Goal: Transaction & Acquisition: Obtain resource

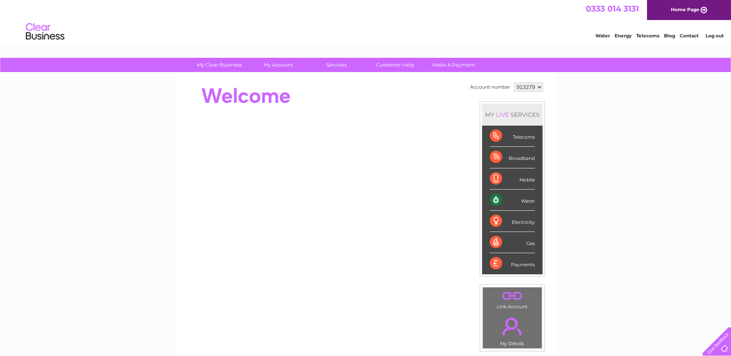
click at [520, 87] on select "913279 913281" at bounding box center [528, 86] width 29 height 9
click at [514, 82] on select "913279 913281" at bounding box center [528, 86] width 29 height 9
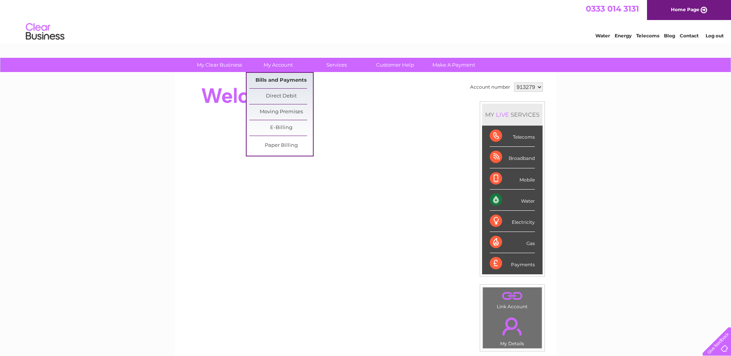
click at [280, 76] on link "Bills and Payments" at bounding box center [281, 80] width 64 height 15
click at [280, 77] on link "Bills and Payments" at bounding box center [281, 80] width 64 height 15
click at [266, 79] on link "Bills and Payments" at bounding box center [281, 80] width 64 height 15
click at [265, 79] on link "Bills and Payments" at bounding box center [281, 80] width 64 height 15
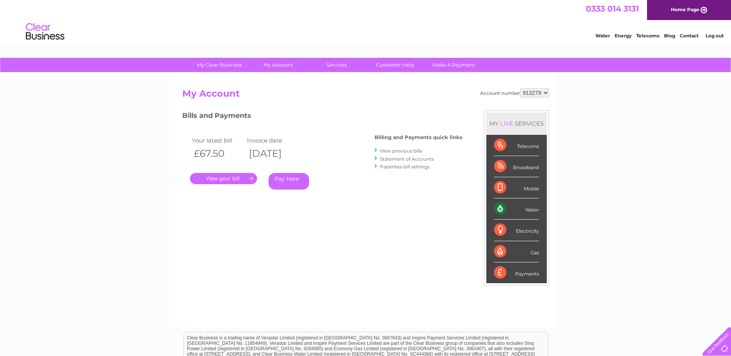
click at [540, 91] on select "913279 913281" at bounding box center [534, 92] width 29 height 9
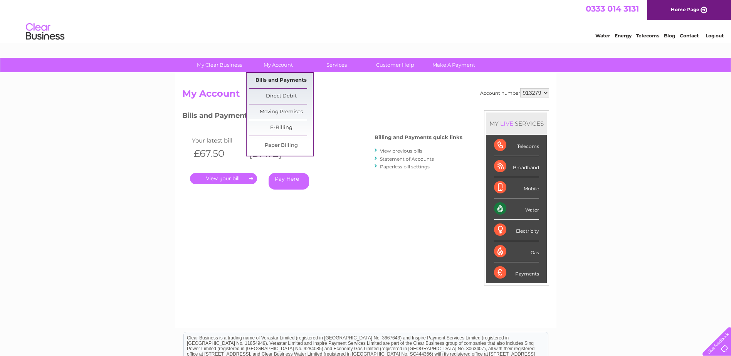
click at [272, 79] on link "Bills and Payments" at bounding box center [281, 80] width 64 height 15
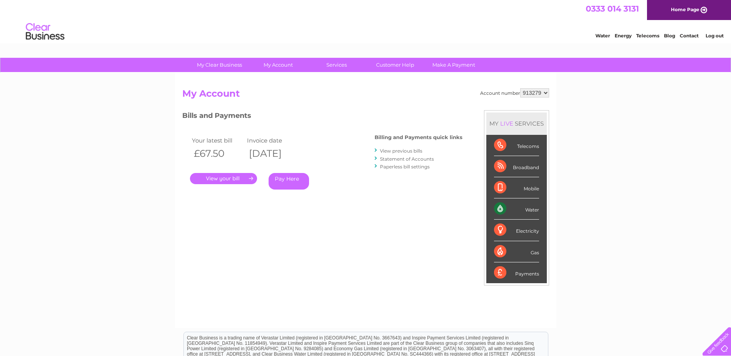
click at [232, 177] on link "." at bounding box center [223, 178] width 67 height 11
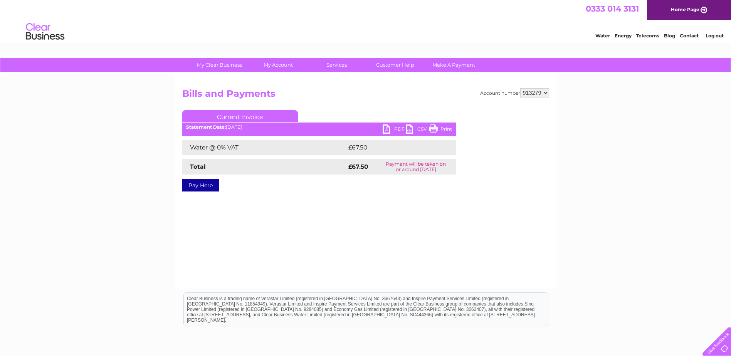
click at [388, 127] on link "PDF" at bounding box center [394, 129] width 23 height 11
click at [528, 91] on select "913279 913281" at bounding box center [534, 92] width 29 height 9
select select "913281"
click at [520, 88] on select "913279 913281" at bounding box center [534, 92] width 29 height 9
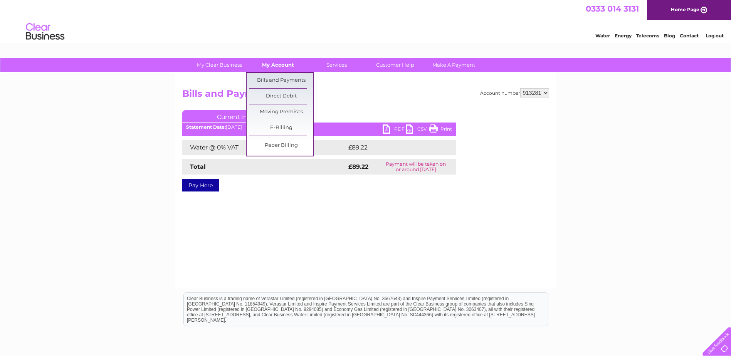
click at [280, 66] on link "My Account" at bounding box center [278, 65] width 64 height 14
click at [280, 76] on link "Bills and Payments" at bounding box center [281, 80] width 64 height 15
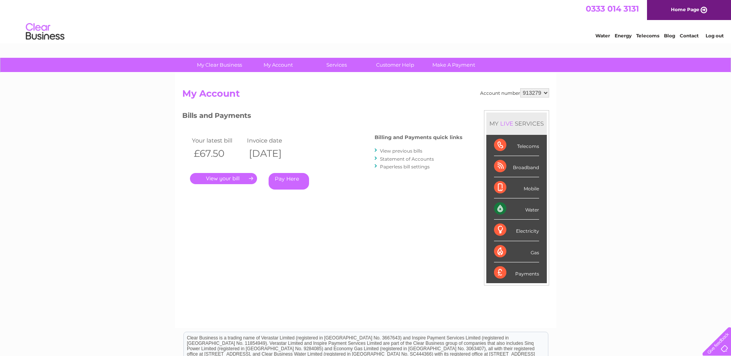
click at [225, 179] on link "." at bounding box center [223, 178] width 67 height 11
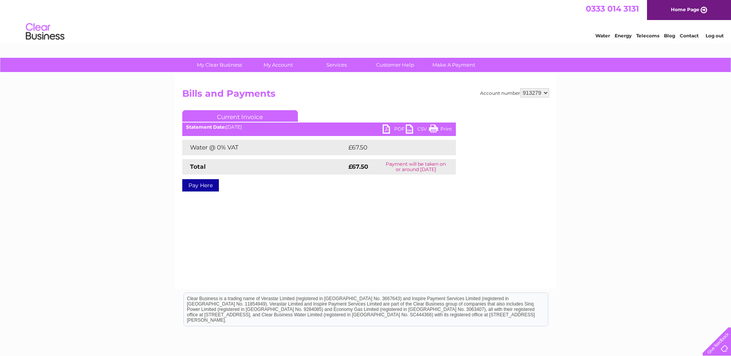
click at [390, 127] on link "PDF" at bounding box center [394, 129] width 23 height 11
click at [531, 87] on div "Account number 913279 913281 Bills and Payments Current Invoice PDF CSV Print" at bounding box center [366, 181] width 382 height 216
click at [534, 94] on select "913279 913281" at bounding box center [534, 92] width 29 height 9
select select "913281"
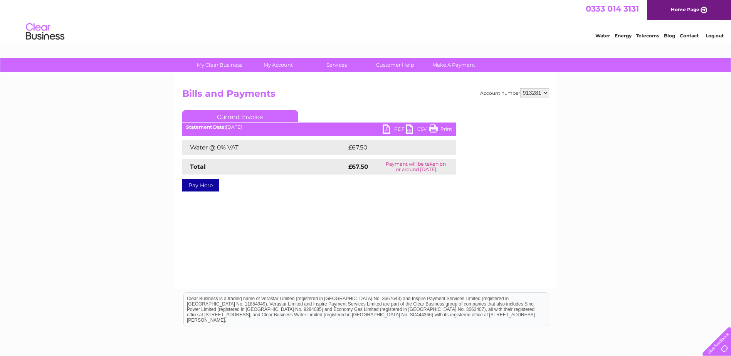
click at [520, 88] on select "913279 913281" at bounding box center [534, 92] width 29 height 9
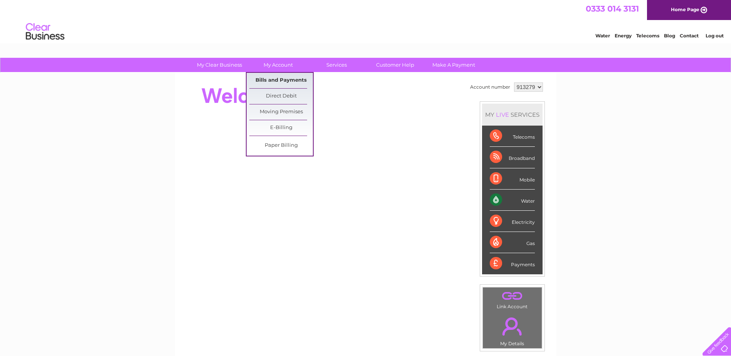
click at [283, 75] on link "Bills and Payments" at bounding box center [281, 80] width 64 height 15
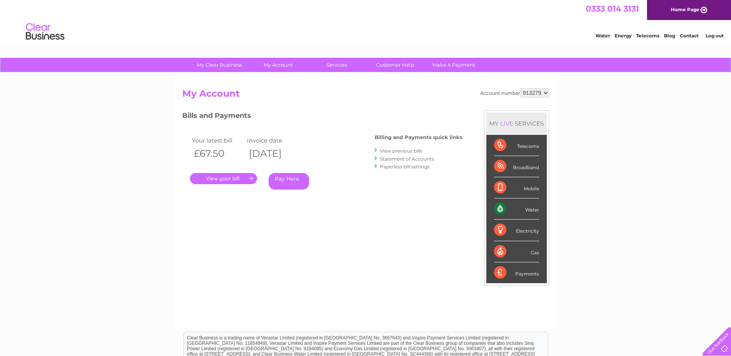
click at [542, 95] on select "913279 913281" at bounding box center [534, 92] width 29 height 9
select select "913281"
click at [520, 88] on select "913279 913281" at bounding box center [534, 92] width 29 height 9
click at [222, 179] on link "." at bounding box center [223, 178] width 67 height 11
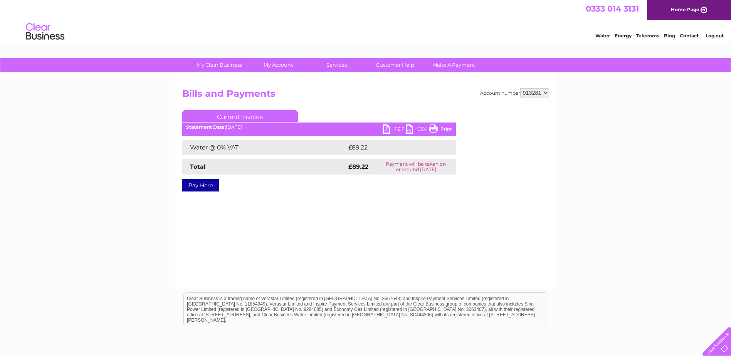
click at [385, 128] on link "PDF" at bounding box center [394, 129] width 23 height 11
click at [535, 93] on select "913279 913281" at bounding box center [534, 92] width 29 height 9
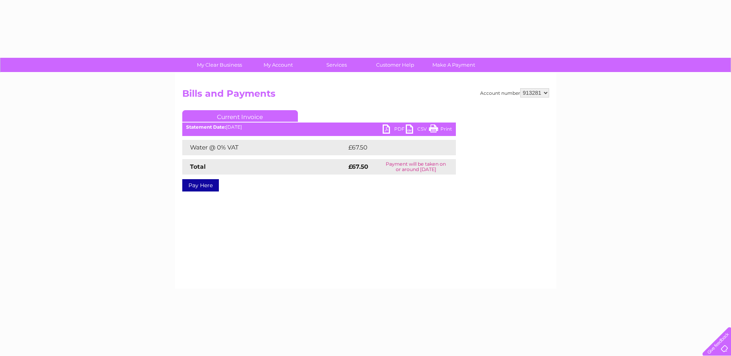
select select "913281"
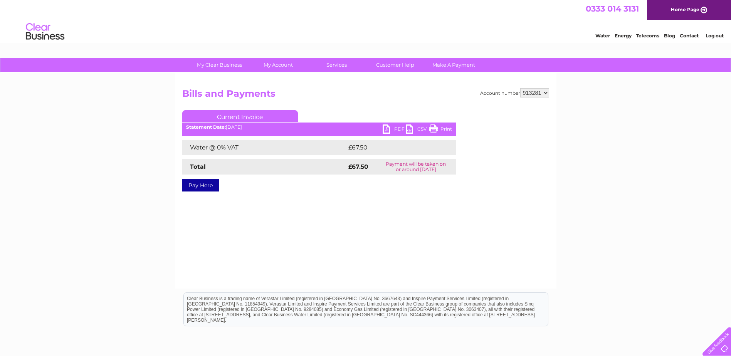
click at [716, 35] on link "Log out" at bounding box center [715, 36] width 18 height 6
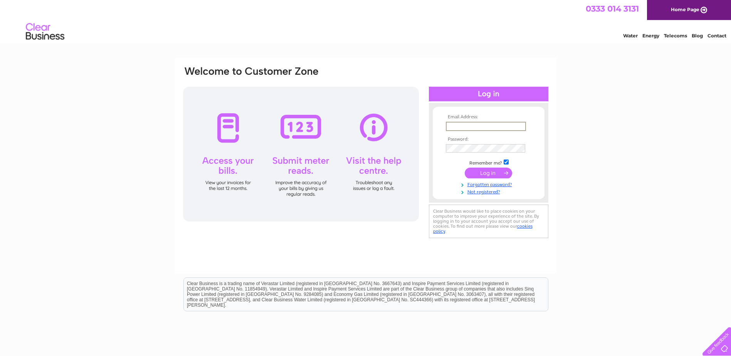
click at [459, 122] on input "text" at bounding box center [486, 126] width 80 height 9
type input "ssmith@brite-dental.co.uk"
click at [470, 171] on input "submit" at bounding box center [488, 173] width 47 height 11
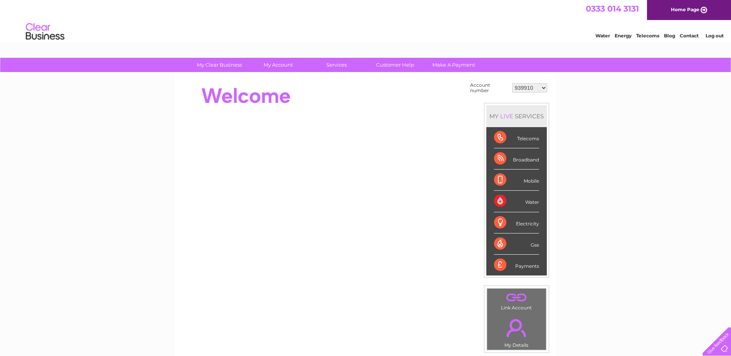
click at [530, 87] on select "939910 939912 940384 941778 30316883" at bounding box center [529, 87] width 35 height 9
click at [513, 91] on select "939910 939912 940384 941778 30316883" at bounding box center [529, 87] width 35 height 9
click at [540, 86] on select "939910 939912 940384 941778 30316883" at bounding box center [529, 87] width 35 height 9
click at [512, 83] on select "939910 939912 940384 941778 30316883" at bounding box center [529, 87] width 35 height 9
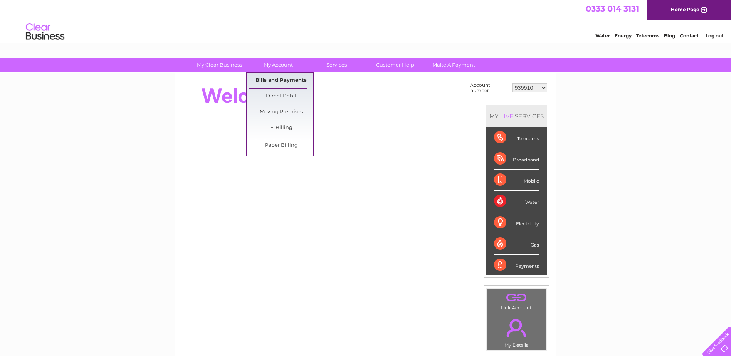
click at [283, 79] on link "Bills and Payments" at bounding box center [281, 80] width 64 height 15
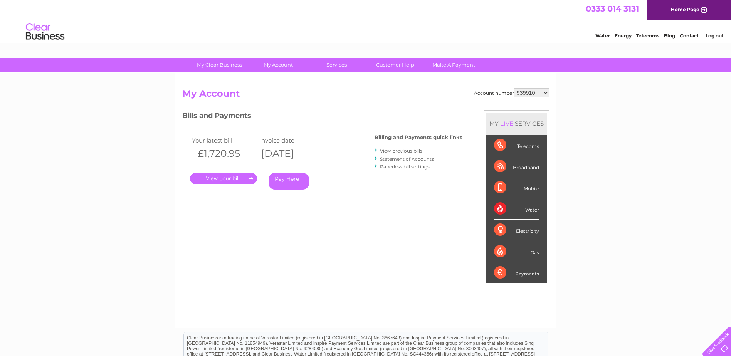
click at [234, 181] on link "." at bounding box center [223, 178] width 67 height 11
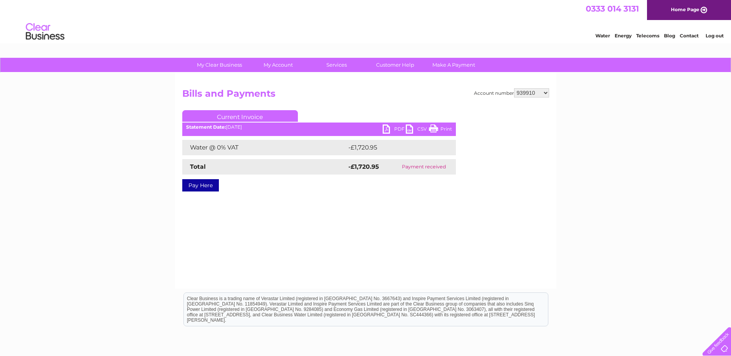
click at [387, 126] on link "PDF" at bounding box center [394, 129] width 23 height 11
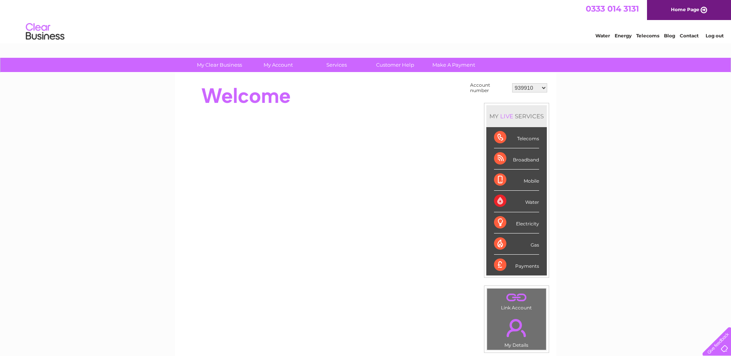
click at [528, 87] on select "939910 939912 940384 941778 30316883" at bounding box center [529, 87] width 35 height 9
click at [512, 83] on select "939910 939912 940384 941778 30316883" at bounding box center [529, 87] width 35 height 9
click at [520, 88] on select "939910 939912 940384 941778 30316883" at bounding box center [529, 87] width 35 height 9
select select "939912"
click at [512, 83] on select "939910 939912 940384 941778 30316883" at bounding box center [529, 87] width 35 height 9
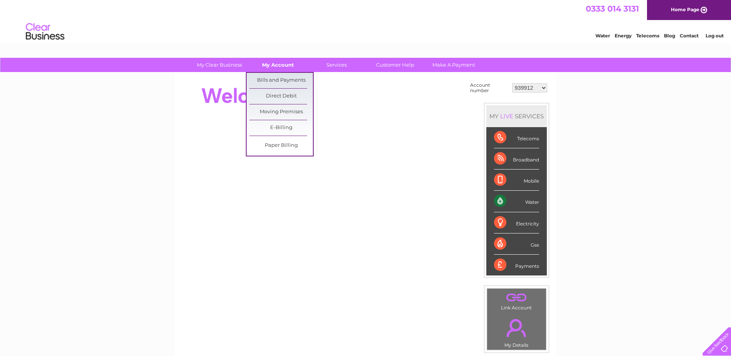
click at [288, 67] on link "My Account" at bounding box center [278, 65] width 64 height 14
click at [293, 95] on link "Direct Debit" at bounding box center [281, 96] width 64 height 15
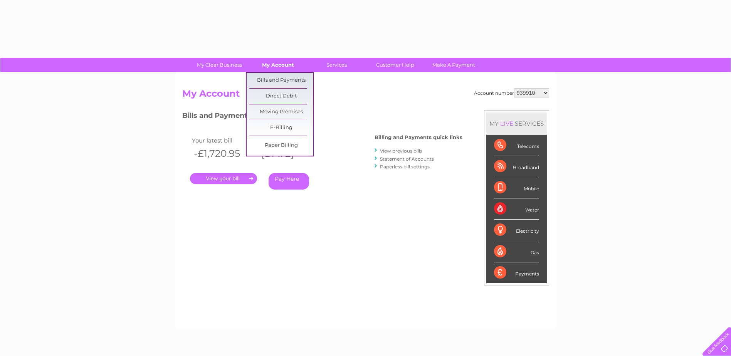
click at [276, 66] on link "My Account" at bounding box center [278, 65] width 64 height 14
click at [276, 83] on link "Bills and Payments" at bounding box center [281, 80] width 64 height 15
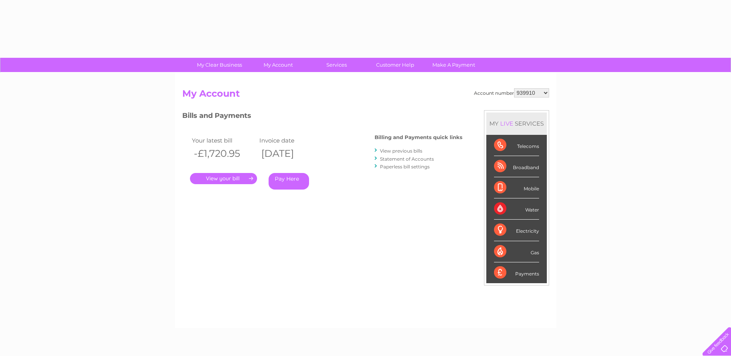
click at [276, 79] on div "Account number 939910 939912 940384 941778 30316883 My Account MY LIVE SERVICES…" at bounding box center [366, 200] width 382 height 255
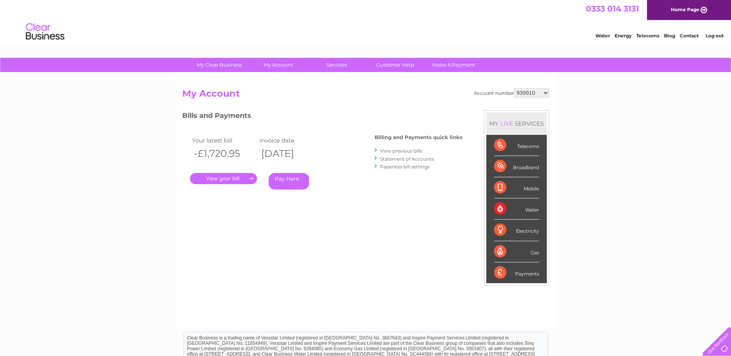
click at [533, 97] on select "939910 939912 940384 941778 30316883" at bounding box center [531, 92] width 35 height 9
select select "939912"
click at [514, 88] on select "939910 939912 940384 941778 30316883" at bounding box center [531, 92] width 35 height 9
click at [485, 109] on div "Account number 939910 939912 940384 941778 30316883 My Account MY LIVE SERVICES…" at bounding box center [365, 204] width 367 height 232
click at [352, 97] on h2 "My Account" at bounding box center [365, 95] width 367 height 15
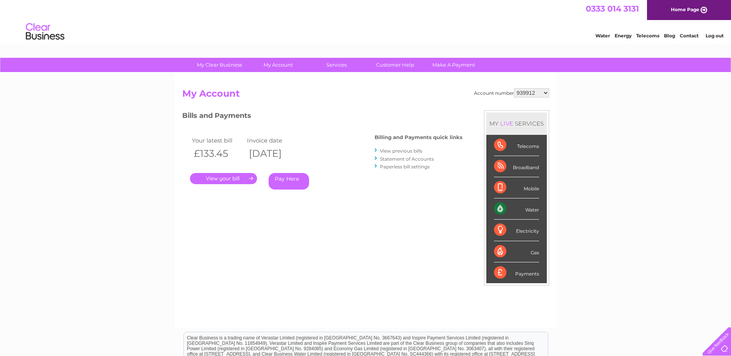
click at [234, 178] on link "." at bounding box center [223, 178] width 67 height 11
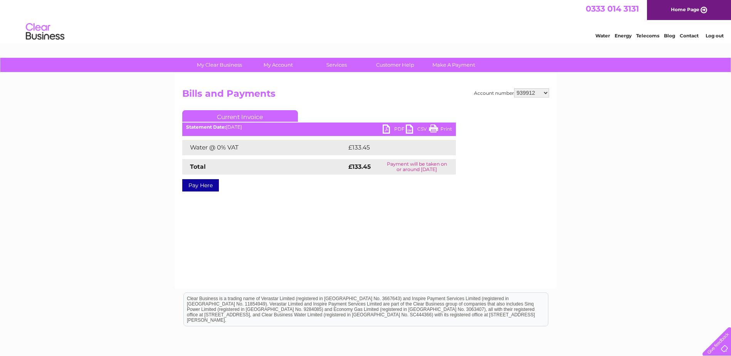
click at [390, 126] on link "PDF" at bounding box center [394, 129] width 23 height 11
click at [531, 95] on select "939910 939912 940384 941778 30316883" at bounding box center [531, 92] width 35 height 9
select select "940384"
click at [514, 88] on select "939910 939912 940384 941778 30316883" at bounding box center [531, 92] width 35 height 9
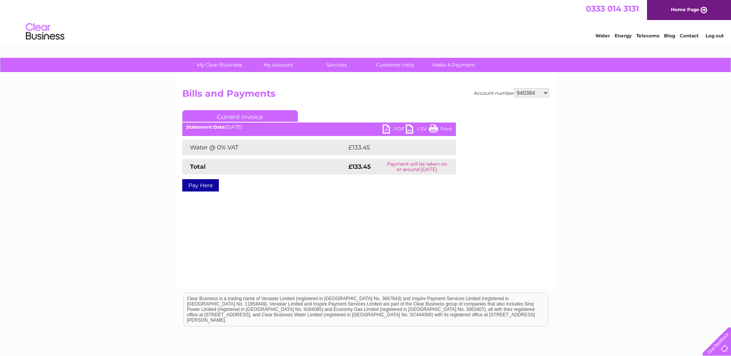
click at [464, 105] on div "Account number 939910 939912 940384 941778 30316883 Bills and Payments Current …" at bounding box center [365, 145] width 367 height 115
click at [392, 129] on link "PDF" at bounding box center [394, 129] width 23 height 11
click at [530, 93] on select "939910 939912 940384 941778 30316883" at bounding box center [531, 92] width 35 height 9
select select "941778"
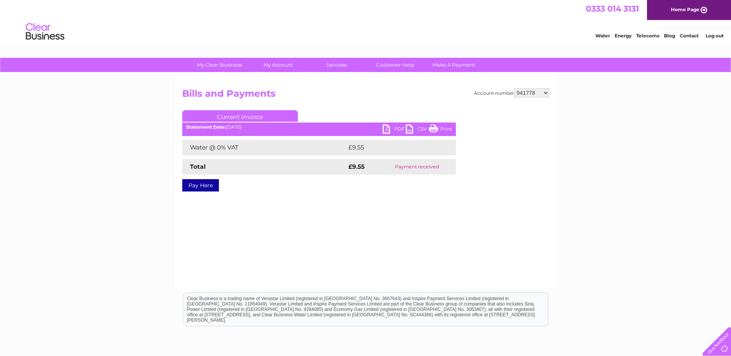
click at [514, 88] on select "939910 939912 940384 941778 30316883" at bounding box center [531, 92] width 35 height 9
click at [354, 96] on h2 "Bills and Payments" at bounding box center [365, 95] width 367 height 15
click at [387, 127] on link "PDF" at bounding box center [394, 129] width 23 height 11
click at [523, 94] on select "939910 939912 940384 941778 30316883" at bounding box center [531, 92] width 35 height 9
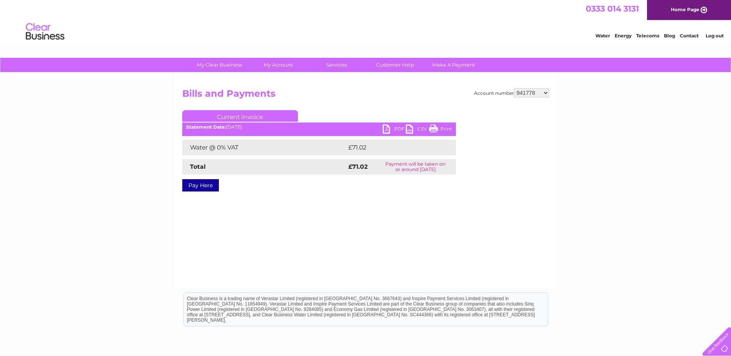
select select "30316883"
click at [514, 88] on select "939910 939912 940384 941778 30316883" at bounding box center [531, 92] width 35 height 9
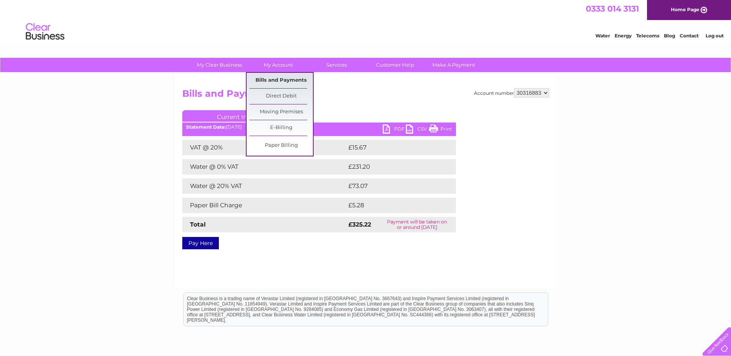
click at [278, 76] on link "Bills and Payments" at bounding box center [281, 80] width 64 height 15
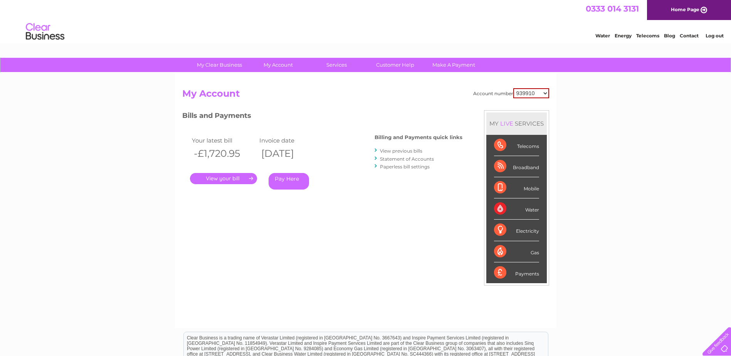
click at [532, 93] on select "939910 939912 940384 941778 30316883" at bounding box center [531, 93] width 36 height 10
select select "30316883"
click at [513, 88] on select "939910 939912 940384 941778 30316883" at bounding box center [531, 93] width 36 height 10
click at [254, 178] on link "." at bounding box center [223, 178] width 67 height 11
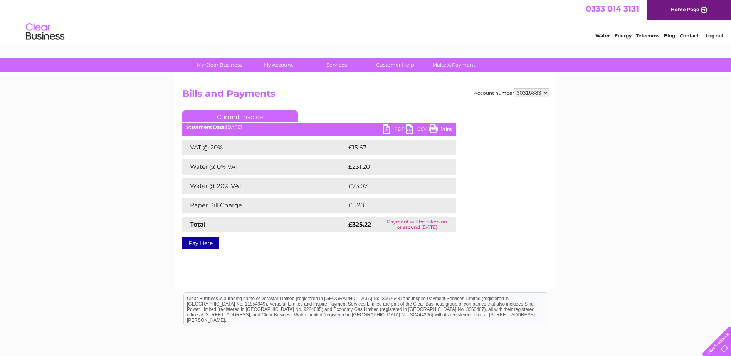
click at [396, 126] on link "PDF" at bounding box center [394, 129] width 23 height 11
